Goal: Transaction & Acquisition: Obtain resource

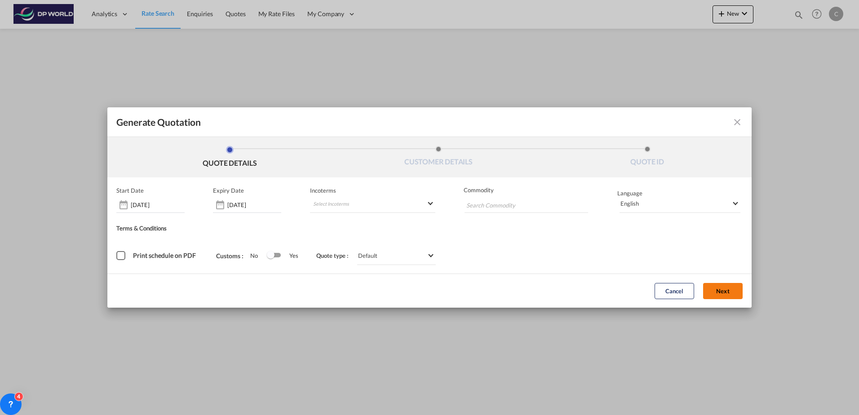
click at [742, 297] on button "Next" at bounding box center [723, 291] width 40 height 16
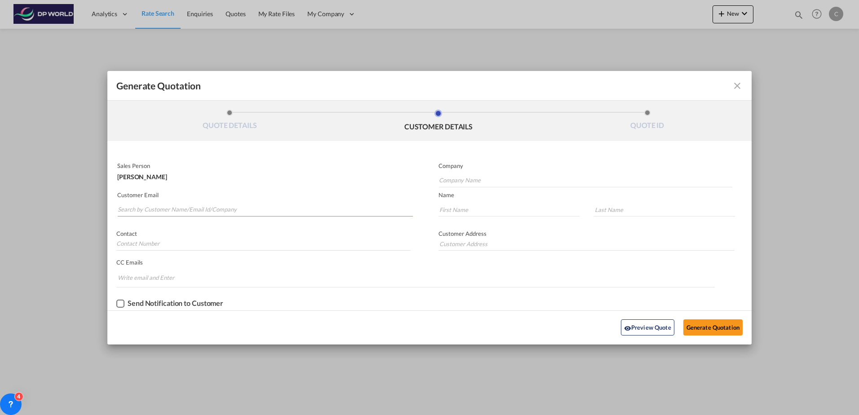
click at [211, 214] on input "Search by Customer Name/Email Id/Company" at bounding box center [265, 209] width 295 height 13
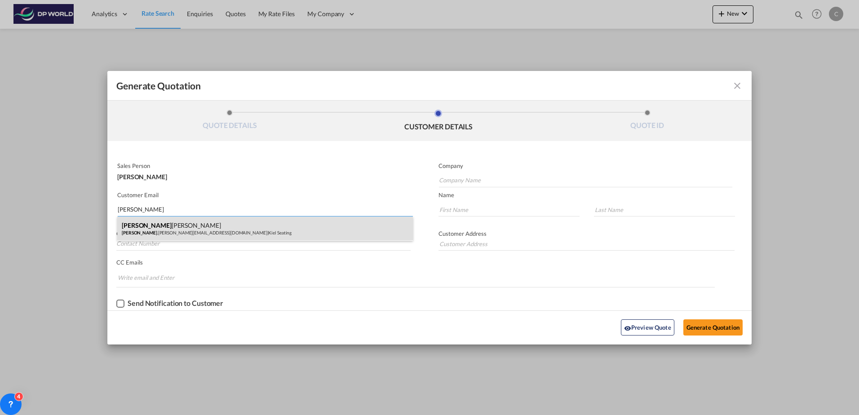
type input "[PERSON_NAME]"
click at [209, 228] on div "[PERSON_NAME] [PERSON_NAME] .[PERSON_NAME][EMAIL_ADDRESS][DOMAIN_NAME] | Kiel S…" at bounding box center [265, 229] width 296 height 24
type input "Kiel Seating"
type input "[PERSON_NAME][EMAIL_ADDRESS][PERSON_NAME][DOMAIN_NAME]"
type input "[PERSON_NAME]"
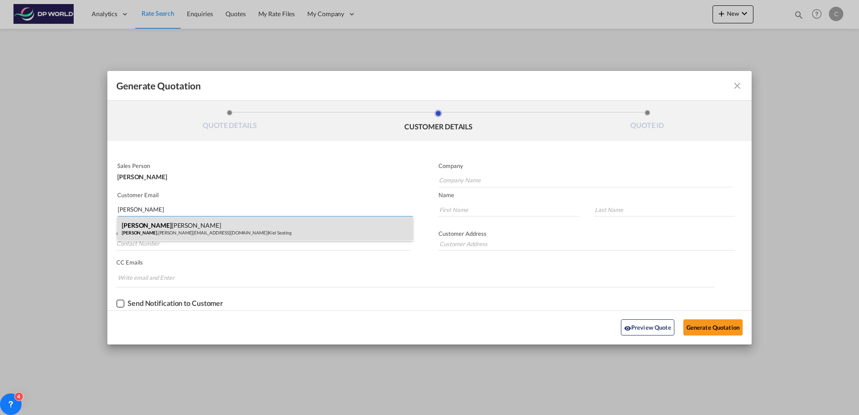
type input "[PERSON_NAME]"
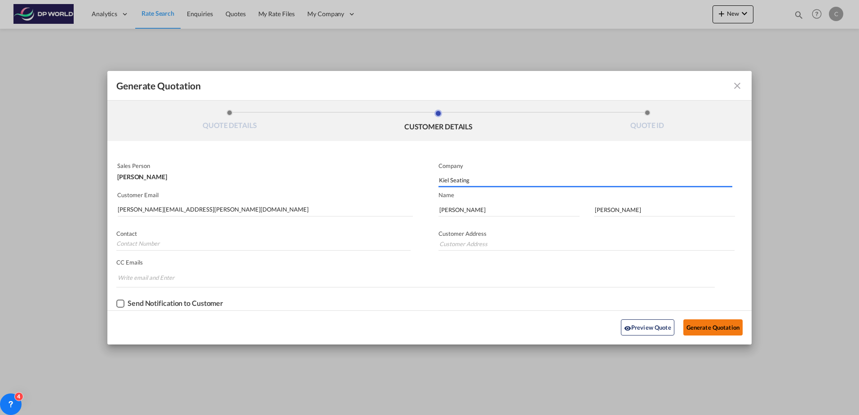
click at [698, 325] on button "Generate Quotation" at bounding box center [713, 328] width 59 height 16
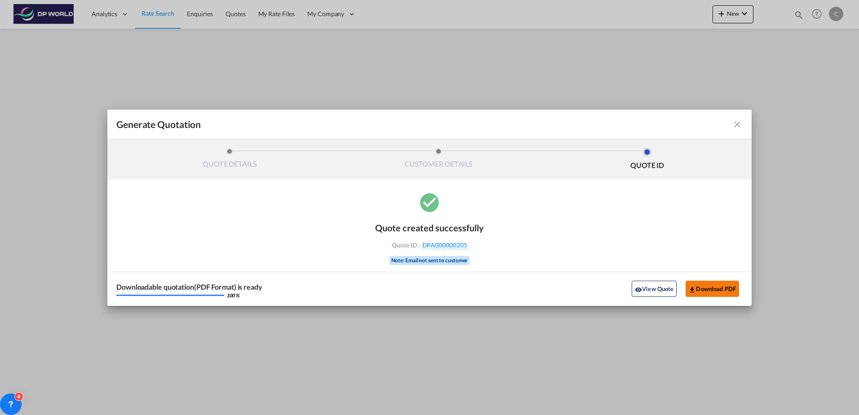
click at [712, 289] on button "Download PDF" at bounding box center [712, 289] width 53 height 16
click at [732, 125] on md-icon "icon-close fg-AAA8AD cursor m-0" at bounding box center [737, 124] width 11 height 11
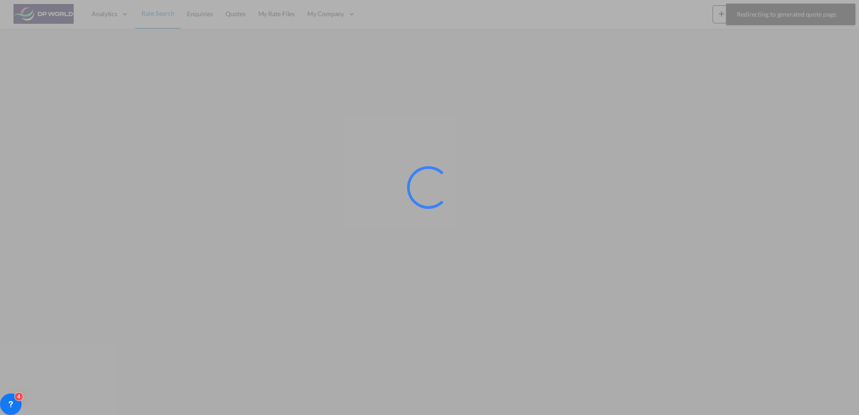
click at [89, 62] on div at bounding box center [429, 207] width 859 height 415
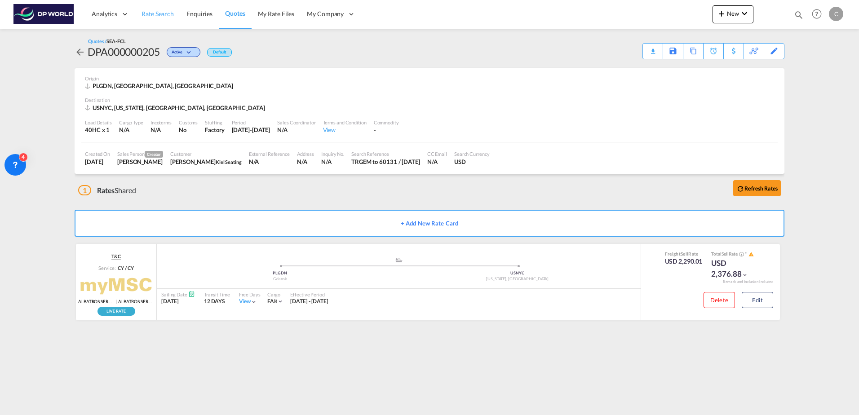
click at [160, 16] on span "Rate Search" at bounding box center [158, 14] width 32 height 8
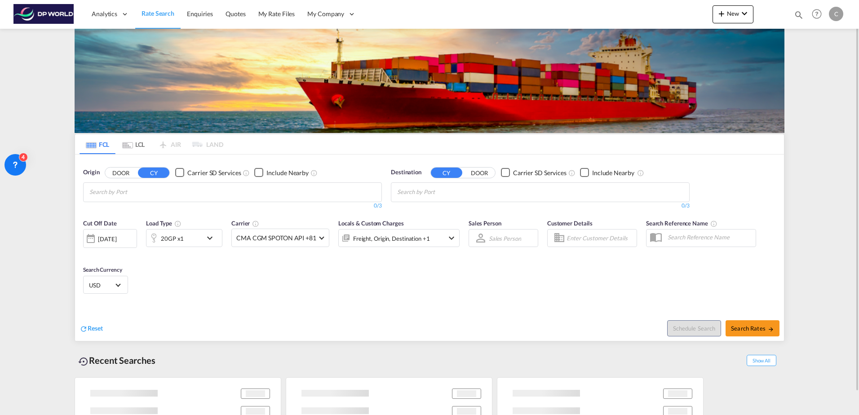
click at [141, 192] on input "Chips input." at bounding box center [131, 192] width 85 height 14
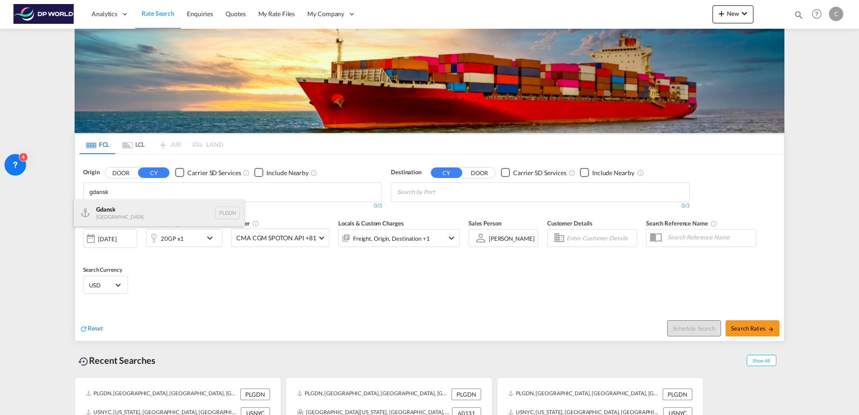
type input "gdansk"
click at [139, 208] on div "Gdansk [GEOGRAPHIC_DATA] PLGDN" at bounding box center [159, 213] width 171 height 27
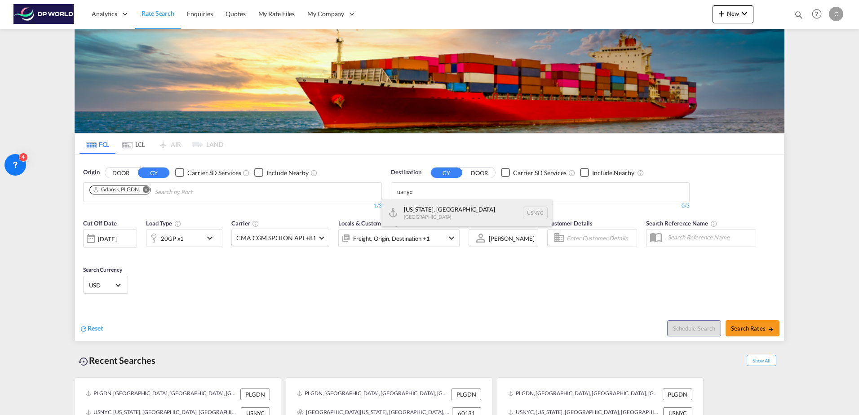
type input "usnyc"
click at [432, 212] on div "[US_STATE], [GEOGRAPHIC_DATA] [GEOGRAPHIC_DATA] USNYC" at bounding box center [467, 213] width 171 height 27
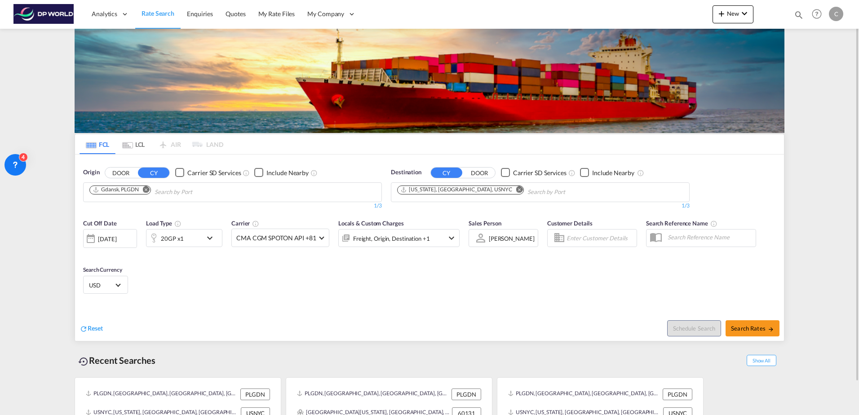
click at [201, 240] on div "20GP x1" at bounding box center [175, 238] width 56 height 18
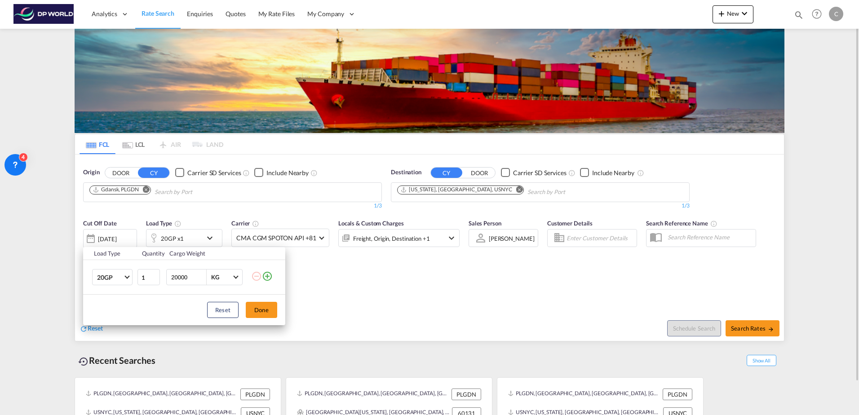
click at [205, 240] on div "Load Type Quantity Cargo Weight 20GP 20GP 40GP 40HC 45HC 20RE 40RE 40HR 20OT 40…" at bounding box center [429, 207] width 859 height 415
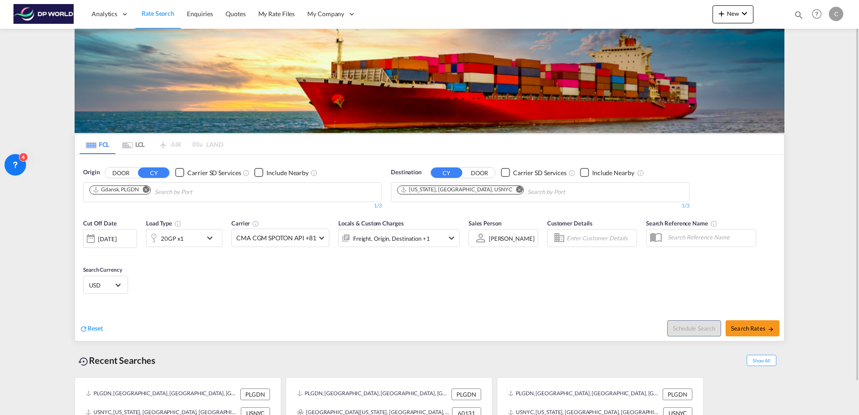
click at [205, 240] on md-icon "icon-chevron-down" at bounding box center [211, 238] width 15 height 11
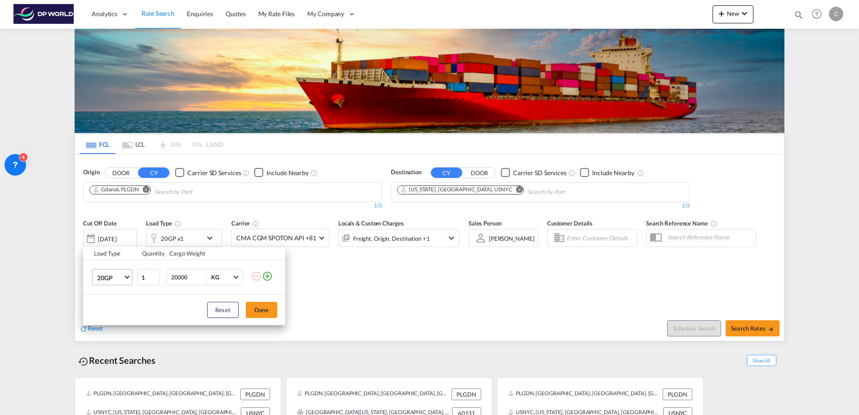
click at [125, 276] on span "Choose: \a20GP" at bounding box center [126, 276] width 5 height 5
click at [110, 325] on md-option "40HC" at bounding box center [120, 321] width 61 height 22
click at [250, 309] on button "Done" at bounding box center [261, 310] width 31 height 16
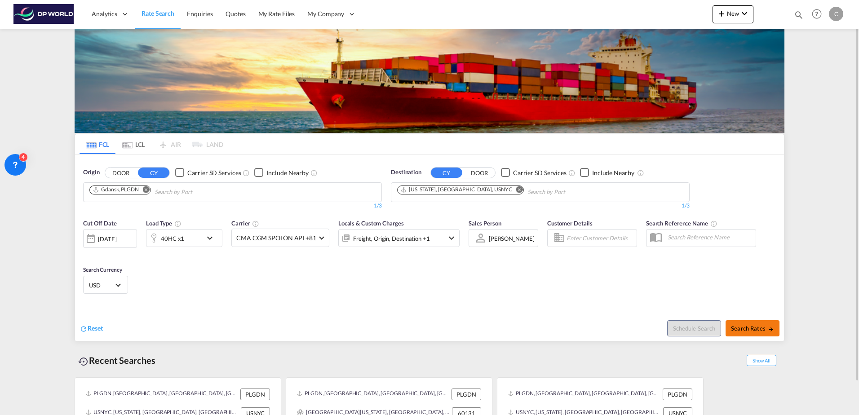
click at [750, 326] on span "Search Rates" at bounding box center [752, 328] width 43 height 7
type input "PLGDN to USNYC / [DATE]"
